Goal: Complete application form

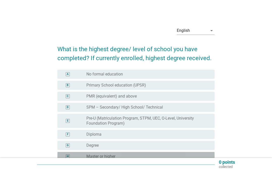
click at [134, 154] on div "radio_button_unchecked Master or higher" at bounding box center [146, 156] width 120 height 5
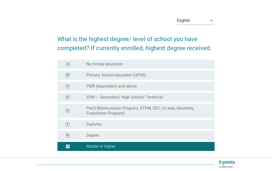
scroll to position [34, 0]
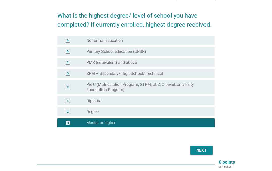
click at [206, 155] on button "Next" at bounding box center [201, 150] width 22 height 9
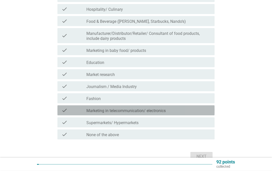
scroll to position [103, 0]
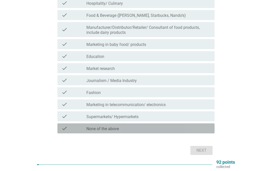
click at [173, 130] on div "check_box_outline_blank None of the above" at bounding box center [148, 129] width 124 height 6
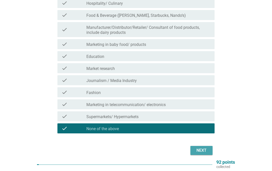
click at [208, 153] on div "Next" at bounding box center [201, 151] width 14 height 6
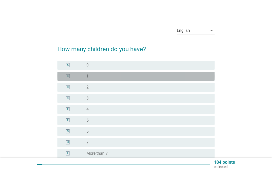
click at [172, 78] on div "radio_button_unchecked 1" at bounding box center [146, 76] width 120 height 5
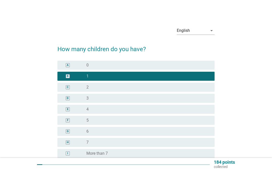
click at [205, 171] on form "How many children do you have? A radio_button_unchecked 0 B radio_button_checke…" at bounding box center [135, 114] width 157 height 148
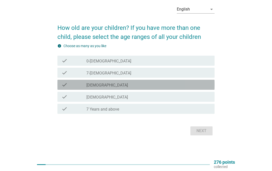
click at [183, 88] on div "check_box_outline_blank [DEMOGRAPHIC_DATA]" at bounding box center [148, 85] width 124 height 6
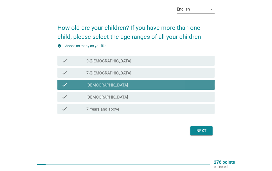
click at [206, 134] on div "Next" at bounding box center [201, 131] width 14 height 6
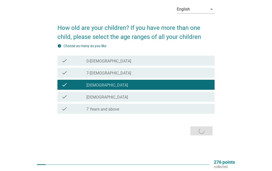
scroll to position [0, 0]
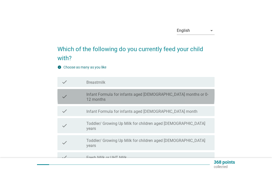
click at [201, 120] on div "check_box_outline_blank Toddler/ Growing Up Milk for children aged [DEMOGRAPHIC…" at bounding box center [148, 125] width 124 height 11
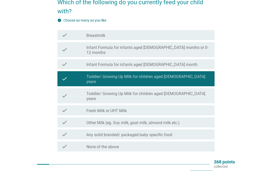
scroll to position [47, 0]
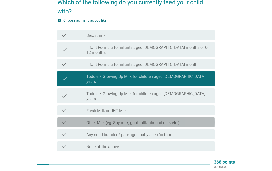
click at [188, 118] on div "check check_box_outline_blank Other Milk (eg. Soy milk, goat milk, almond milk …" at bounding box center [135, 123] width 157 height 10
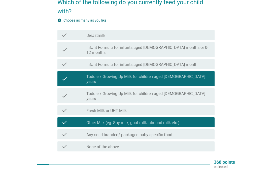
click at [205, 164] on button "Next" at bounding box center [201, 168] width 22 height 9
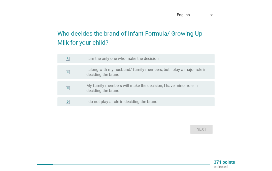
scroll to position [0, 0]
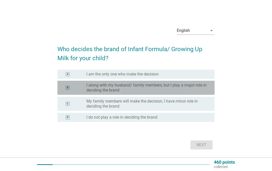
click at [197, 93] on label "I along with my husband/ family members, but I play a major role in deciding th…" at bounding box center [146, 88] width 120 height 10
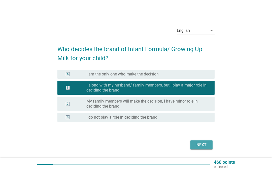
click at [201, 148] on div "Next" at bounding box center [201, 145] width 14 height 6
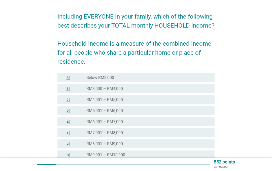
scroll to position [33, 0]
click at [193, 104] on div "C radio_button_unchecked RM4,001 – RM5,000" at bounding box center [135, 100] width 157 height 9
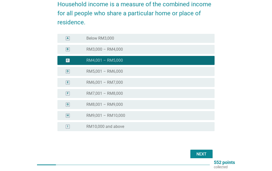
scroll to position [72, 0]
click at [211, 157] on button "Next" at bounding box center [201, 154] width 22 height 9
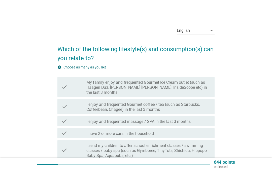
click at [203, 85] on label "My family enjoy and frequented Gourmet Ice Cream outlet (such as Haagen Daz, [P…" at bounding box center [148, 87] width 124 height 15
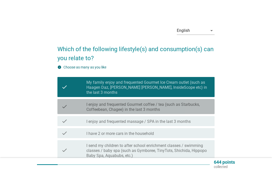
click at [203, 104] on label "I enjoy and frequented Gourmet coffee / tea (such as Starbucks, Coffeebean, Cha…" at bounding box center [148, 107] width 124 height 10
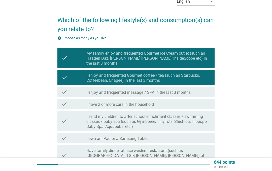
scroll to position [29, 0]
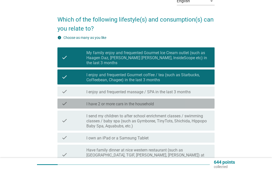
click at [201, 101] on div "check_box_outline_blank I have 2 or more cars in the household" at bounding box center [148, 104] width 124 height 6
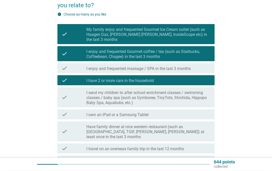
scroll to position [53, 0]
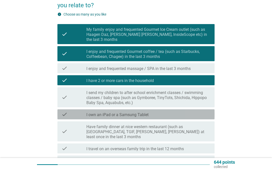
click at [206, 114] on div "check check_box_outline_blank I own an iPad or a Samsung Tablet" at bounding box center [135, 115] width 157 height 10
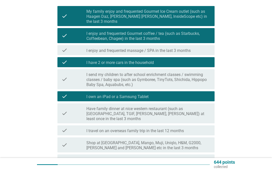
scroll to position [78, 0]
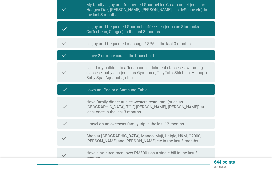
click at [202, 101] on label "Have family dinner at nice western restaurant (such as [GEOGRAPHIC_DATA], TGIF,…" at bounding box center [148, 107] width 124 height 15
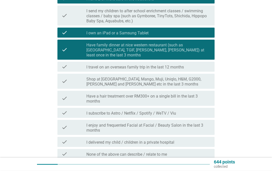
scroll to position [135, 0]
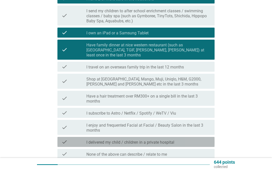
click at [202, 139] on div "check_box_outline_blank I delivered my child / children in a private hospital" at bounding box center [148, 142] width 124 height 6
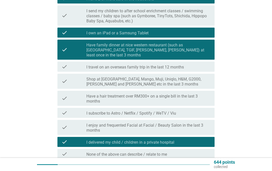
scroll to position [0, 0]
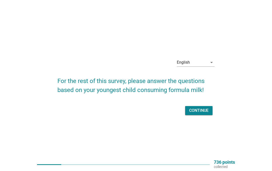
click at [206, 115] on button "Continue" at bounding box center [198, 110] width 27 height 9
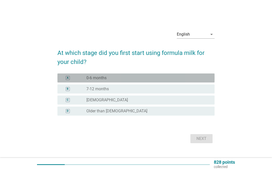
click at [201, 81] on div "radio_button_unchecked 0-6 months" at bounding box center [146, 78] width 120 height 5
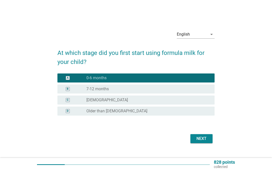
click at [202, 142] on div "Next" at bounding box center [201, 139] width 14 height 6
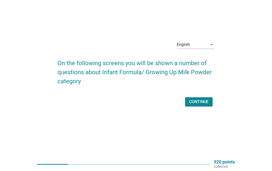
scroll to position [33, 0]
click at [206, 99] on div "Continue" at bounding box center [198, 102] width 19 height 6
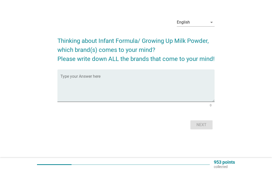
scroll to position [0, 0]
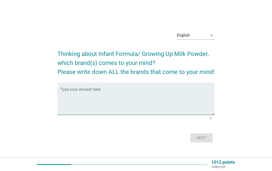
click at [197, 107] on textarea "Type your Answer here" at bounding box center [137, 102] width 154 height 26
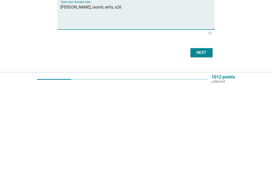
type textarea "[PERSON_NAME], isomil, enfa, s26"
click at [245, 42] on div "English arrow_drop_down Thinking about Infant Formula/ Growing Up Milk Powder, …" at bounding box center [135, 85] width 247 height 125
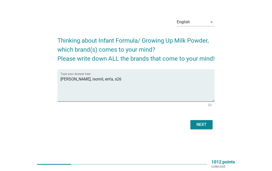
click at [203, 121] on button "Next" at bounding box center [201, 125] width 22 height 9
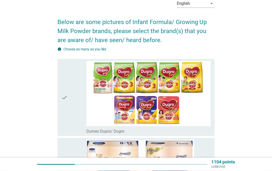
scroll to position [27, 0]
click at [200, 116] on img at bounding box center [148, 93] width 124 height 65
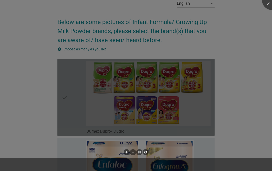
click at [187, 157] on div at bounding box center [136, 85] width 272 height 171
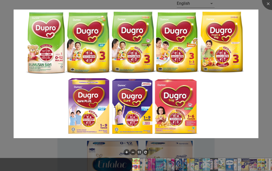
scroll to position [48, 0]
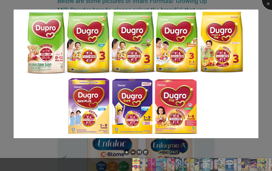
click at [268, 4] on div at bounding box center [272, 0] width 20 height 20
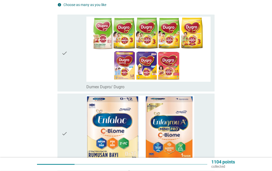
scroll to position [72, 0]
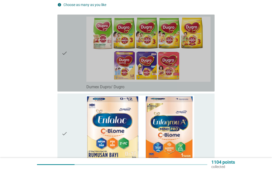
click at [76, 80] on div "check" at bounding box center [73, 53] width 25 height 73
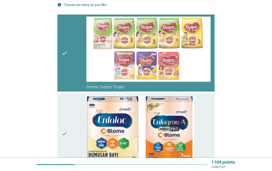
click at [77, 140] on div "check" at bounding box center [73, 134] width 25 height 76
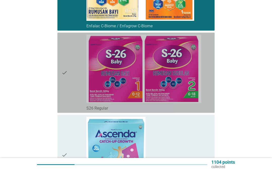
click at [69, 111] on div "check" at bounding box center [73, 73] width 25 height 76
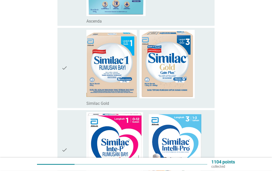
scroll to position [385, 0]
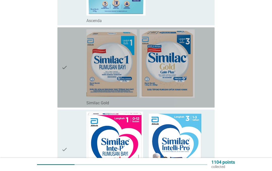
click at [67, 106] on div "check" at bounding box center [73, 67] width 25 height 76
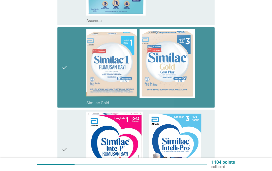
click at [70, 162] on div "check" at bounding box center [73, 150] width 25 height 76
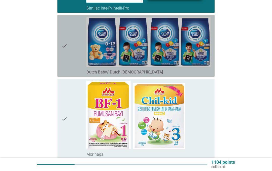
click at [78, 75] on div "check" at bounding box center [73, 46] width 25 height 58
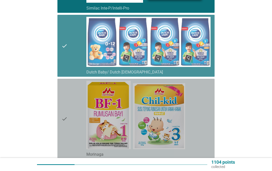
click at [72, 143] on div "check" at bounding box center [73, 119] width 25 height 76
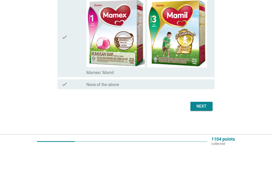
scroll to position [1772, 0]
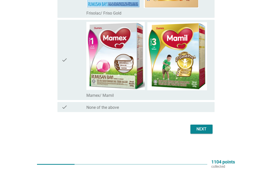
click at [204, 127] on div "Next" at bounding box center [201, 130] width 14 height 6
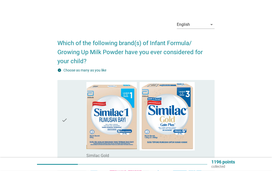
scroll to position [9, 0]
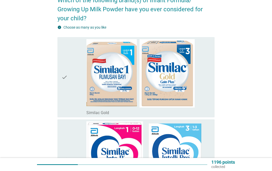
click at [62, 107] on icon "check" at bounding box center [64, 77] width 6 height 76
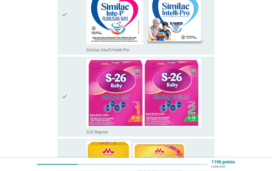
scroll to position [195, 0]
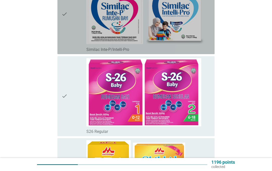
click at [76, 52] on div "check" at bounding box center [73, 14] width 25 height 76
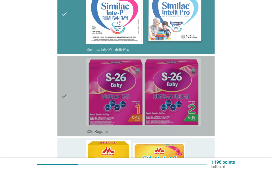
click at [73, 123] on div "check" at bounding box center [73, 96] width 25 height 76
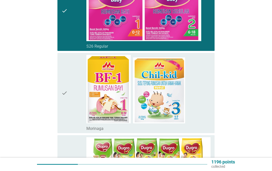
click at [67, 132] on icon "check" at bounding box center [64, 93] width 6 height 76
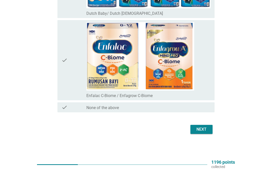
scroll to position [552, 0]
click at [203, 134] on button "Next" at bounding box center [201, 129] width 22 height 9
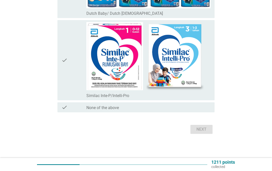
scroll to position [0, 0]
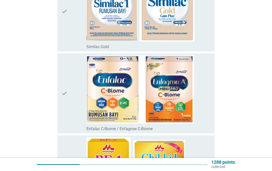
click at [68, 44] on div "check" at bounding box center [73, 11] width 25 height 76
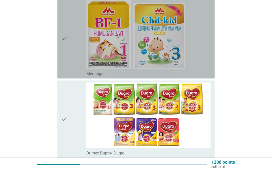
click at [77, 77] on div "check" at bounding box center [73, 38] width 25 height 76
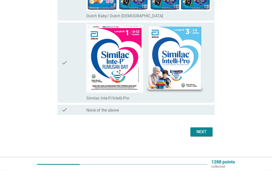
scroll to position [564, 0]
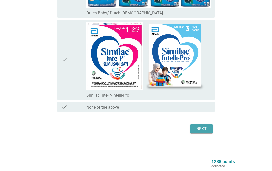
click at [205, 128] on div "Next" at bounding box center [201, 130] width 14 height 6
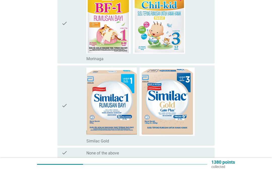
scroll to position [156, 0]
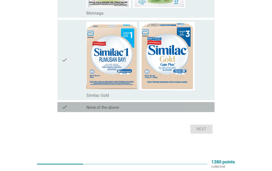
click at [179, 109] on div "check_box None of the above" at bounding box center [148, 108] width 124 height 6
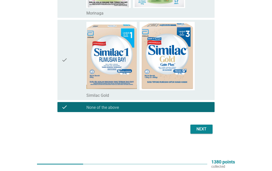
click at [201, 125] on button "Next" at bounding box center [201, 129] width 22 height 9
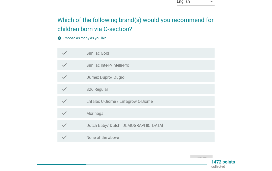
scroll to position [29, 0]
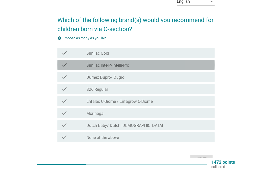
click at [171, 64] on div "check_box_outline_blank Similac Inte-P/Intelli-Pro" at bounding box center [148, 65] width 124 height 6
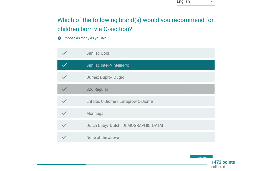
click at [164, 84] on div "check check_box_outline_blank S26 Regular" at bounding box center [135, 89] width 157 height 10
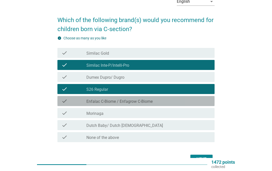
click at [168, 103] on div "check_box_outline_blank Enfalac C-Biome / Enfagrow C-Biome" at bounding box center [148, 101] width 124 height 6
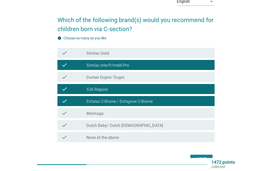
click at [204, 161] on div "Next" at bounding box center [201, 160] width 14 height 6
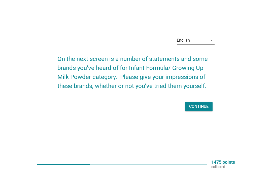
scroll to position [0, 0]
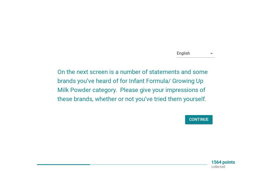
click at [203, 123] on div "Continue" at bounding box center [198, 120] width 19 height 6
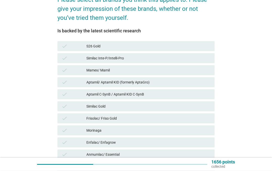
scroll to position [68, 0]
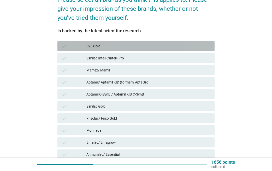
click at [202, 48] on div "S26 Gold" at bounding box center [148, 46] width 124 height 6
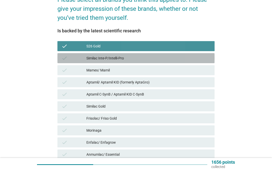
click at [200, 57] on div "Similac Inte-P/Intelli-Pro" at bounding box center [148, 58] width 124 height 6
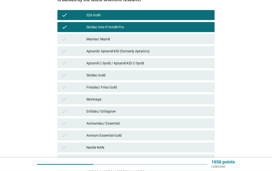
scroll to position [99, 0]
click at [203, 80] on div "check Similac Gold" at bounding box center [135, 75] width 157 height 10
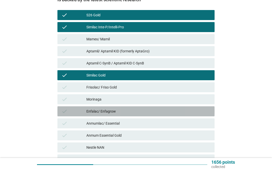
click at [196, 113] on div "Enfalac/ Enfagrow" at bounding box center [148, 112] width 124 height 6
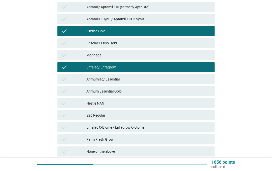
scroll to position [145, 0]
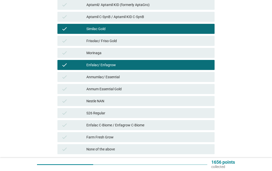
click at [193, 117] on div "check S26 Regular" at bounding box center [135, 113] width 157 height 10
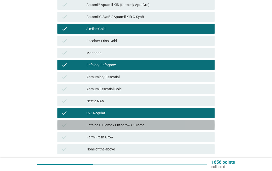
click at [197, 124] on div "Enfalac C-Biome / Enfagrow C-Biome" at bounding box center [148, 125] width 124 height 6
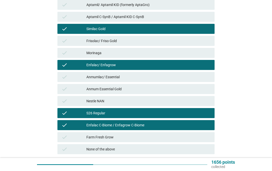
click at [205, 168] on div "Next" at bounding box center [203, 170] width 14 height 5
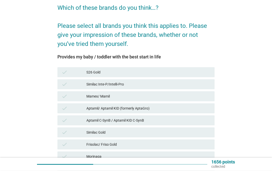
scroll to position [45, 0]
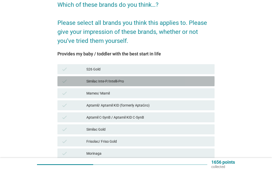
click at [213, 78] on div "check Similac Inte-P/Intelli-Pro" at bounding box center [135, 81] width 157 height 10
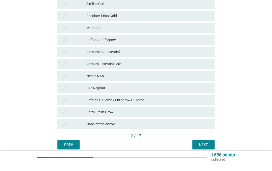
scroll to position [184, 0]
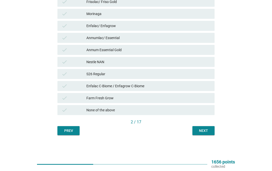
click at [208, 131] on div "Next" at bounding box center [203, 131] width 14 height 5
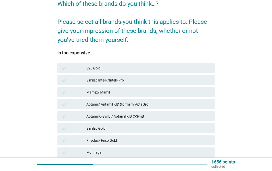
scroll to position [46, 0]
click at [201, 85] on div "check Similac Inte-P/Intelli-Pro" at bounding box center [135, 80] width 157 height 10
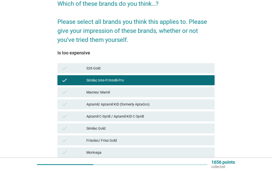
click at [206, 73] on div "check S26 Gold" at bounding box center [135, 68] width 157 height 10
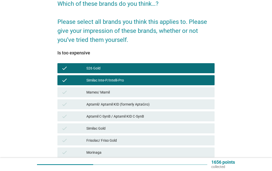
click at [185, 130] on div "Similac Gold" at bounding box center [148, 129] width 124 height 6
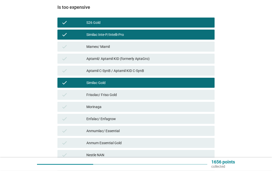
scroll to position [91, 0]
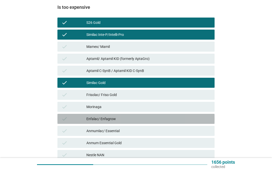
click at [193, 122] on div "check Enfalac/ Enfagrow" at bounding box center [135, 119] width 157 height 10
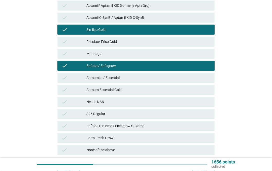
scroll to position [145, 0]
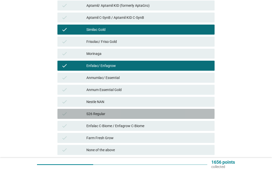
click at [192, 117] on div "check S26 Regular" at bounding box center [135, 114] width 157 height 10
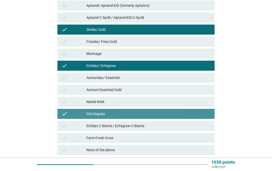
click at [194, 127] on div "Enfalac C-Biome / Enfagrow C-Biome" at bounding box center [148, 126] width 124 height 6
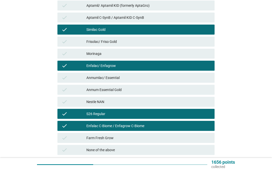
click at [208, 170] on div "Next" at bounding box center [203, 170] width 14 height 5
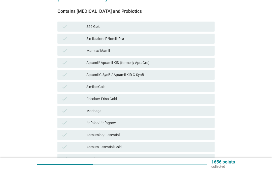
scroll to position [88, 0]
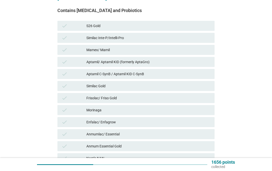
click at [189, 102] on div "check Frisolac/ Friso Gold" at bounding box center [135, 98] width 157 height 10
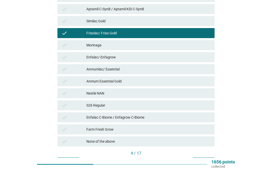
scroll to position [153, 0]
click at [188, 127] on div "Farm Fresh Grow" at bounding box center [148, 130] width 124 height 6
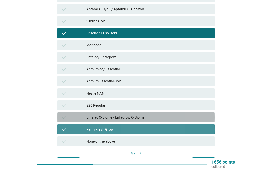
click at [188, 119] on div "Enfalac C-Biome / Enfagrow C-Biome" at bounding box center [148, 118] width 124 height 6
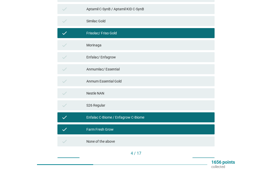
click at [209, 164] on div "Next" at bounding box center [203, 162] width 14 height 5
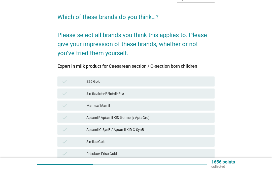
scroll to position [32, 0]
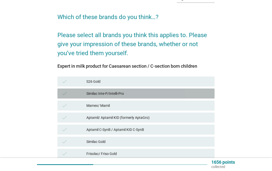
click at [203, 96] on div "Similac Inte-P/Intelli-Pro" at bounding box center [148, 94] width 124 height 6
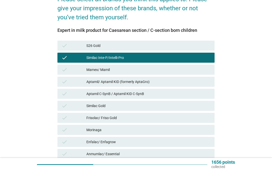
scroll to position [69, 0]
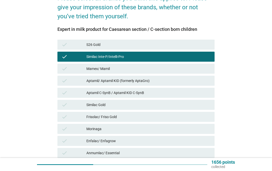
click at [207, 106] on div "Similac Gold" at bounding box center [148, 105] width 124 height 6
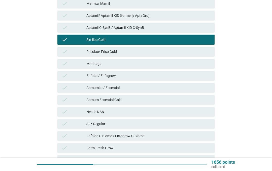
scroll to position [144, 0]
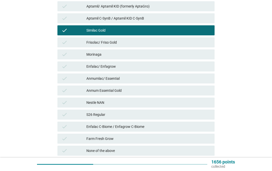
click at [208, 169] on div "Next" at bounding box center [203, 171] width 14 height 5
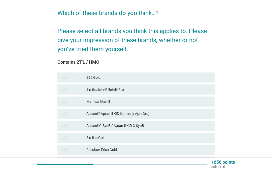
scroll to position [37, 0]
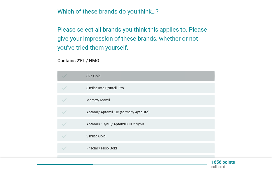
click at [202, 79] on div "S26 Gold" at bounding box center [148, 76] width 124 height 6
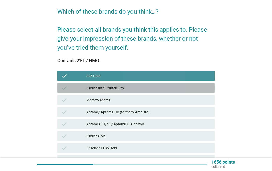
click at [201, 89] on div "Similac Inte-P/Intelli-Pro" at bounding box center [148, 88] width 124 height 6
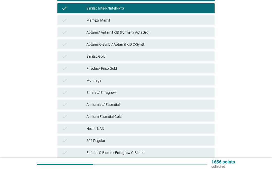
scroll to position [131, 0]
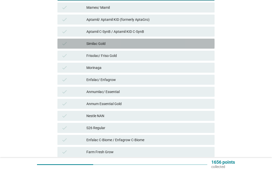
click at [204, 48] on div "check Similac Gold" at bounding box center [135, 44] width 157 height 10
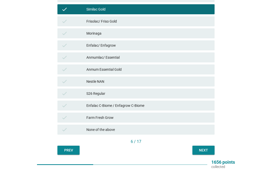
scroll to position [163, 0]
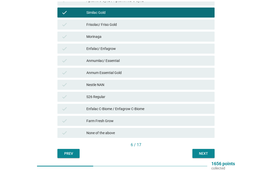
click at [211, 161] on div "English arrow_drop_down Which of these brands do you think…? Please select all …" at bounding box center [135, 8] width 165 height 306
click at [205, 155] on div "Next" at bounding box center [203, 152] width 14 height 5
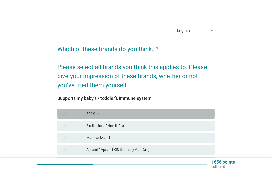
click at [189, 111] on div "check S26 Gold" at bounding box center [135, 114] width 157 height 10
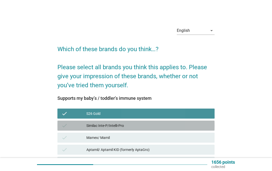
click at [186, 122] on div "check Similac Inte-P/Intelli-Pro" at bounding box center [135, 126] width 157 height 10
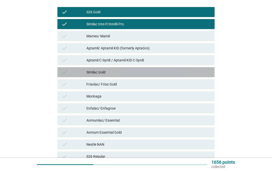
click at [201, 77] on div "check Similac Gold" at bounding box center [135, 72] width 157 height 10
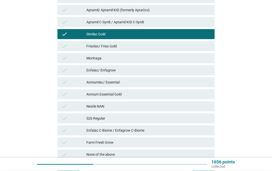
scroll to position [139, 0]
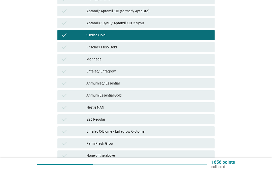
click at [202, 132] on div "Enfalac C-Biome / Enfagrow C-Biome" at bounding box center [148, 132] width 124 height 6
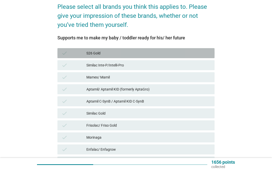
click at [202, 56] on div "check S26 Gold" at bounding box center [135, 53] width 157 height 10
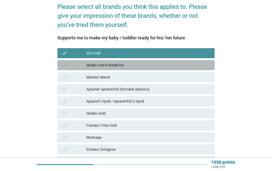
click at [199, 68] on div "Similac Inte-P/Intelli-Pro" at bounding box center [148, 65] width 124 height 6
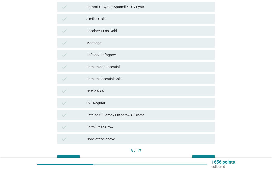
scroll to position [163, 0]
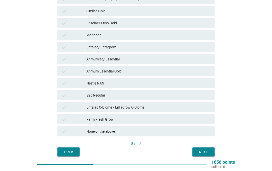
click at [208, 147] on div "8 / 17" at bounding box center [135, 144] width 157 height 6
click at [207, 153] on div "Next" at bounding box center [203, 152] width 14 height 5
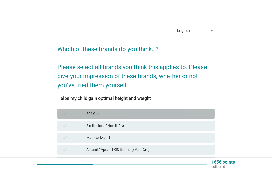
click at [201, 116] on div "S26 Gold" at bounding box center [148, 114] width 124 height 6
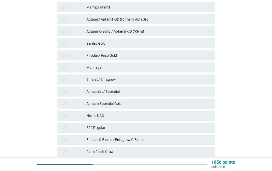
scroll to position [163, 0]
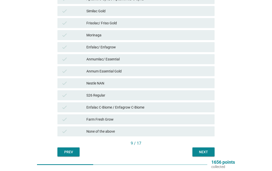
click at [205, 156] on button "Next" at bounding box center [203, 152] width 22 height 9
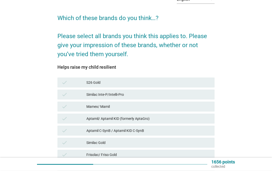
scroll to position [31, 0]
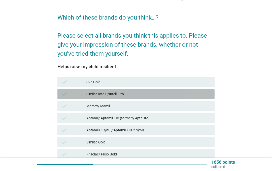
click at [205, 95] on div "Similac Inte-P/Intelli-Pro" at bounding box center [148, 94] width 124 height 6
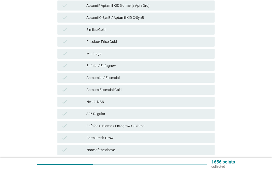
scroll to position [147, 0]
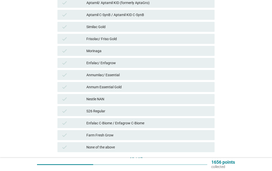
click at [208, 171] on button "Next" at bounding box center [203, 168] width 22 height 9
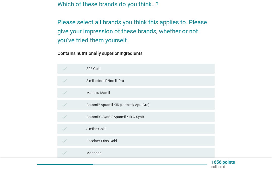
scroll to position [46, 0]
